Goal: Navigation & Orientation: Go to known website

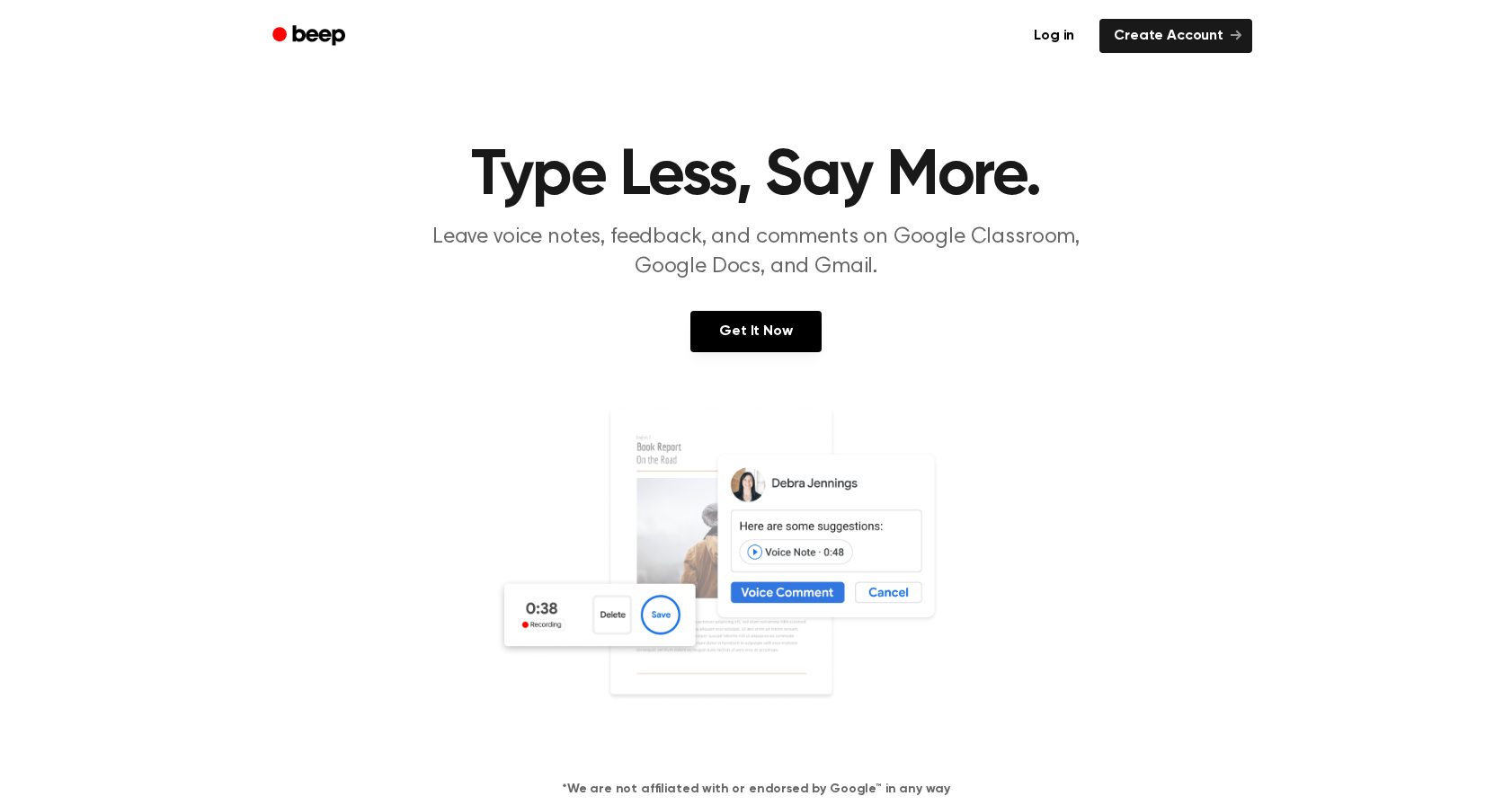
click at [259, 380] on div "Get It Now" at bounding box center [756, 349] width 1469 height 78
